Goal: Task Accomplishment & Management: Manage account settings

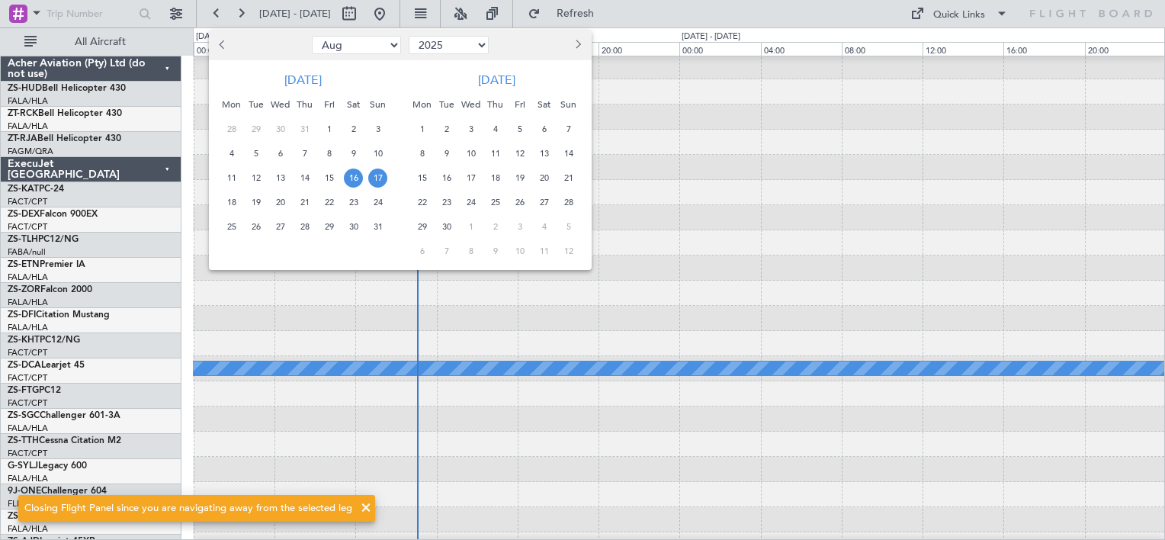
select select "8"
select select "2025"
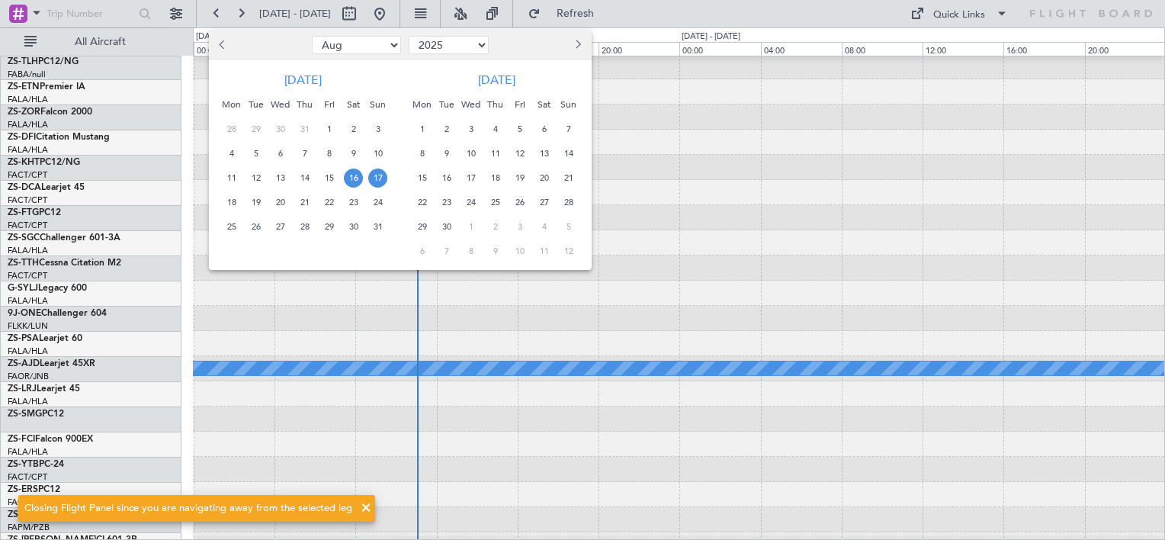
click at [258, 201] on span "19" at bounding box center [255, 202] width 19 height 19
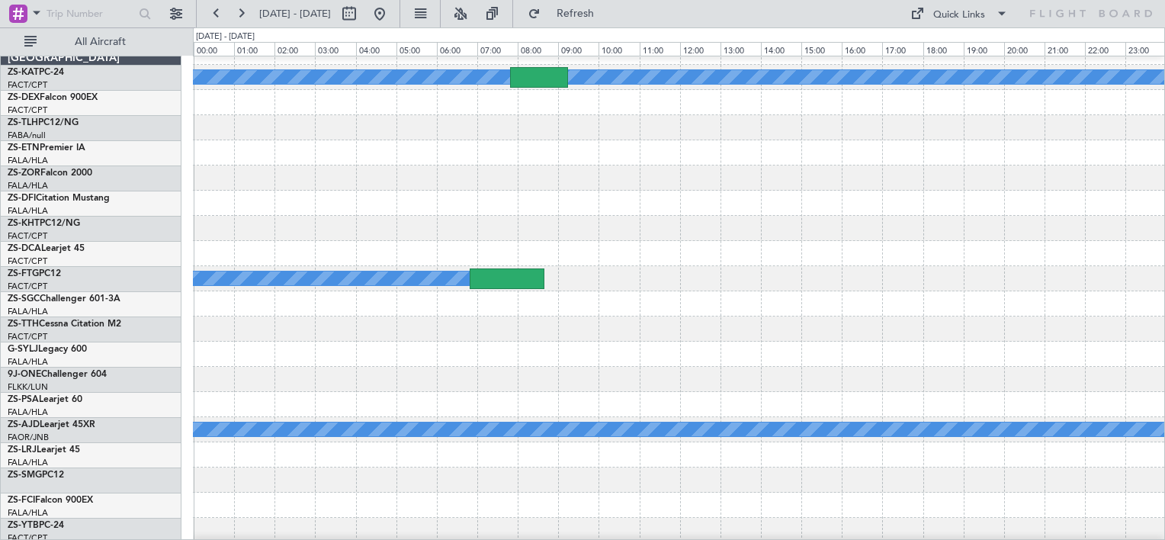
scroll to position [0, 0]
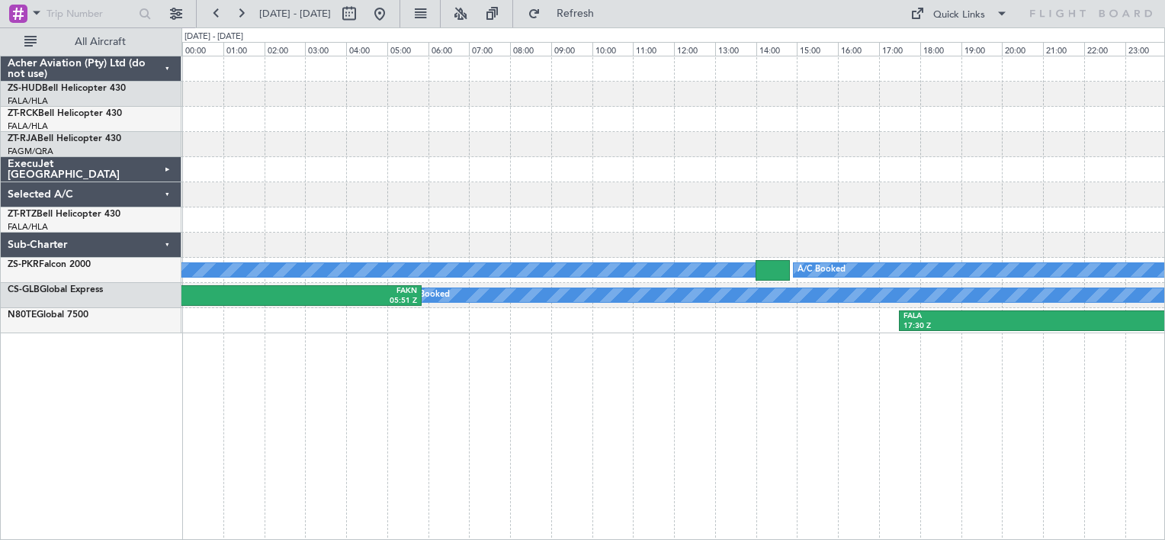
click at [165, 170] on div "ExecuJet [GEOGRAPHIC_DATA]" at bounding box center [91, 169] width 181 height 25
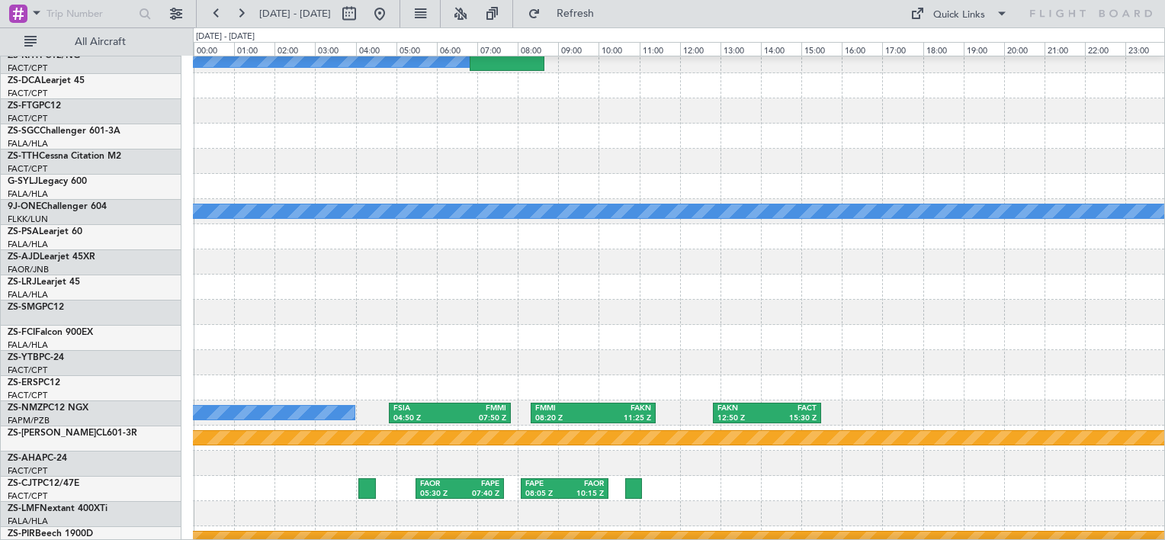
scroll to position [345, 0]
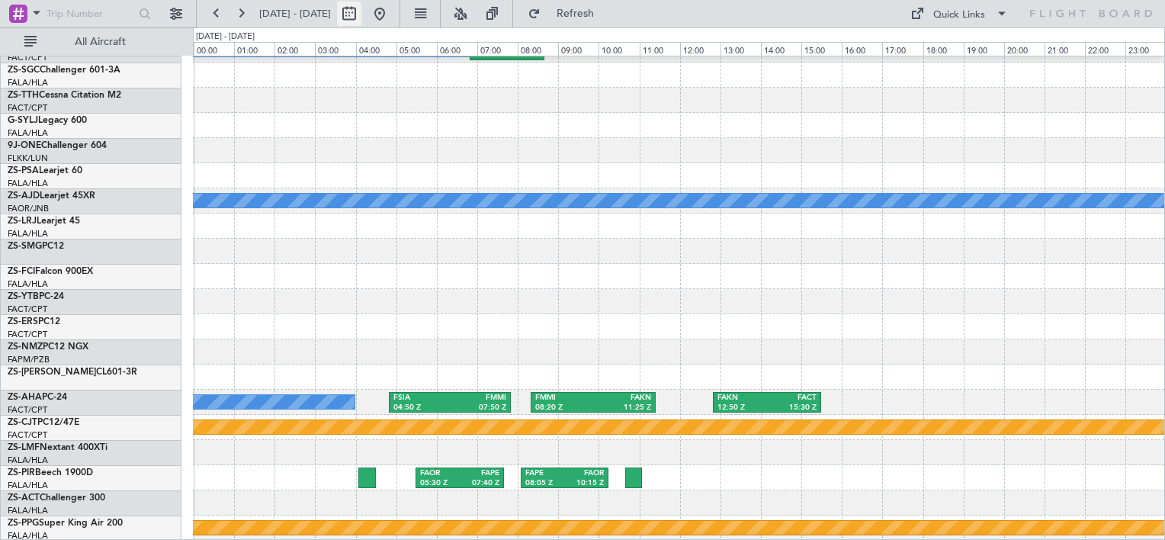
click at [361, 15] on button at bounding box center [349, 14] width 24 height 24
select select "8"
select select "2025"
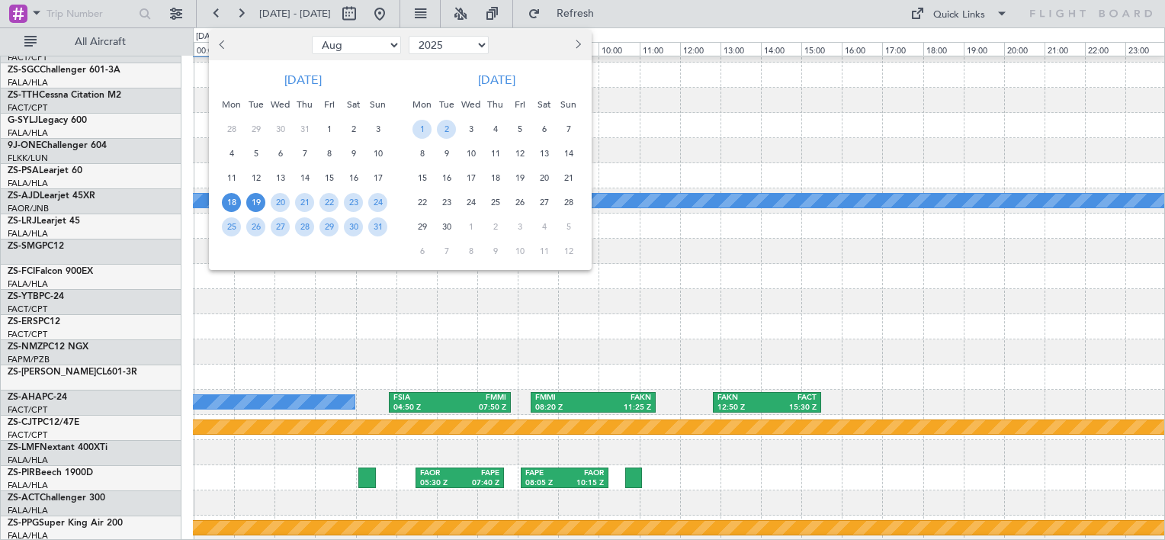
click at [232, 204] on span "18" at bounding box center [231, 202] width 19 height 19
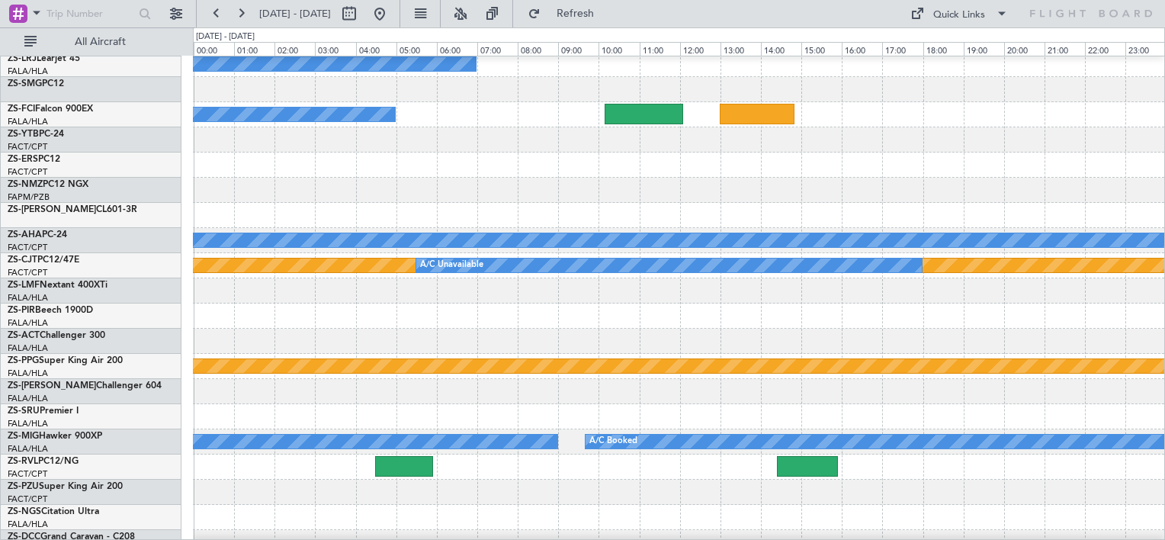
scroll to position [528, 0]
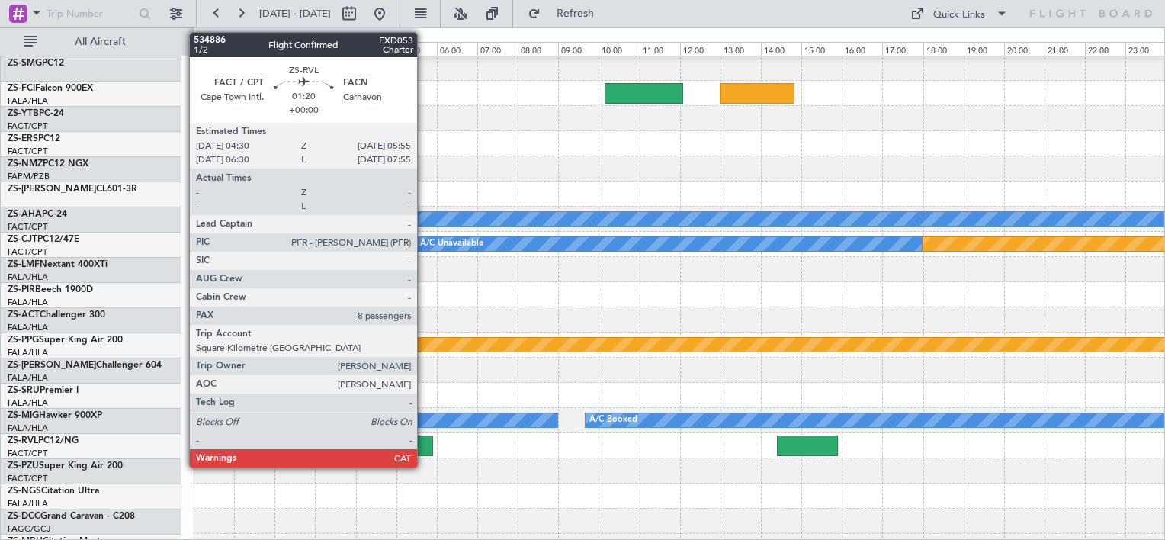
click at [424, 442] on div at bounding box center [404, 445] width 58 height 21
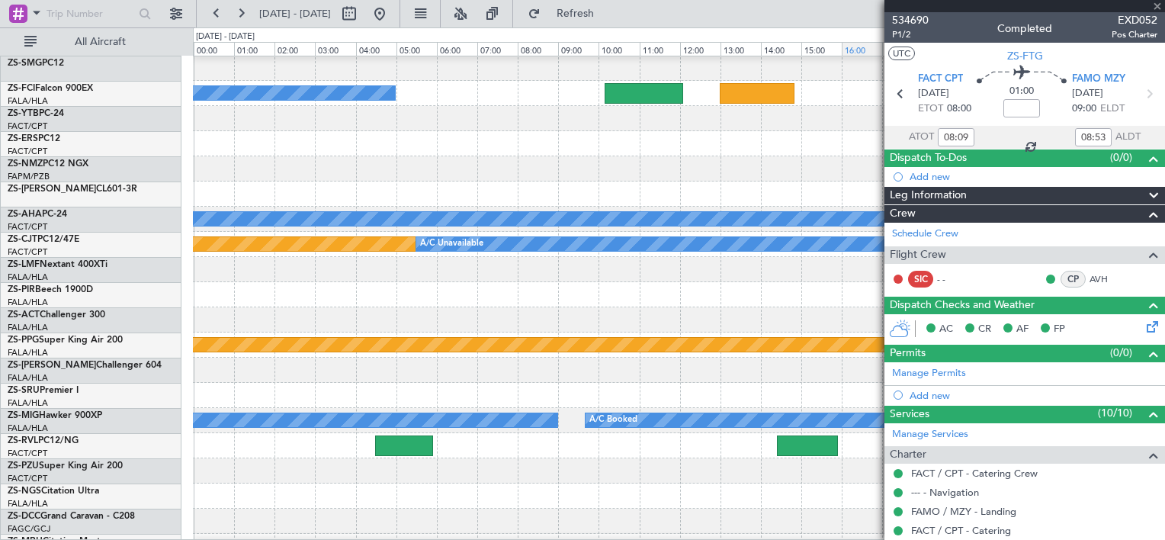
type input "8"
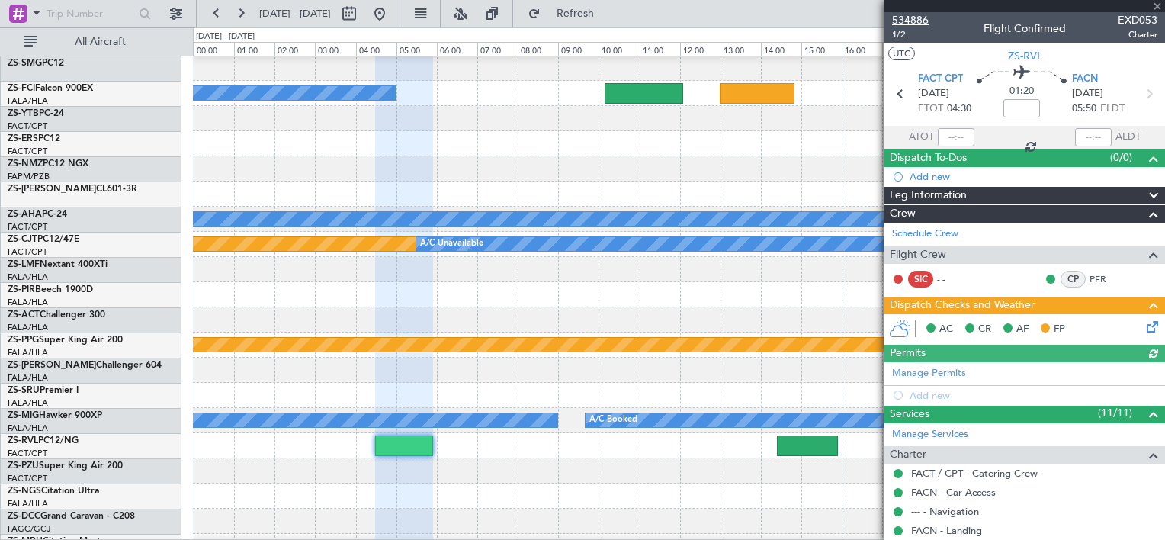
click at [910, 18] on span "534886" at bounding box center [910, 20] width 37 height 16
